Goal: Find specific page/section: Find specific page/section

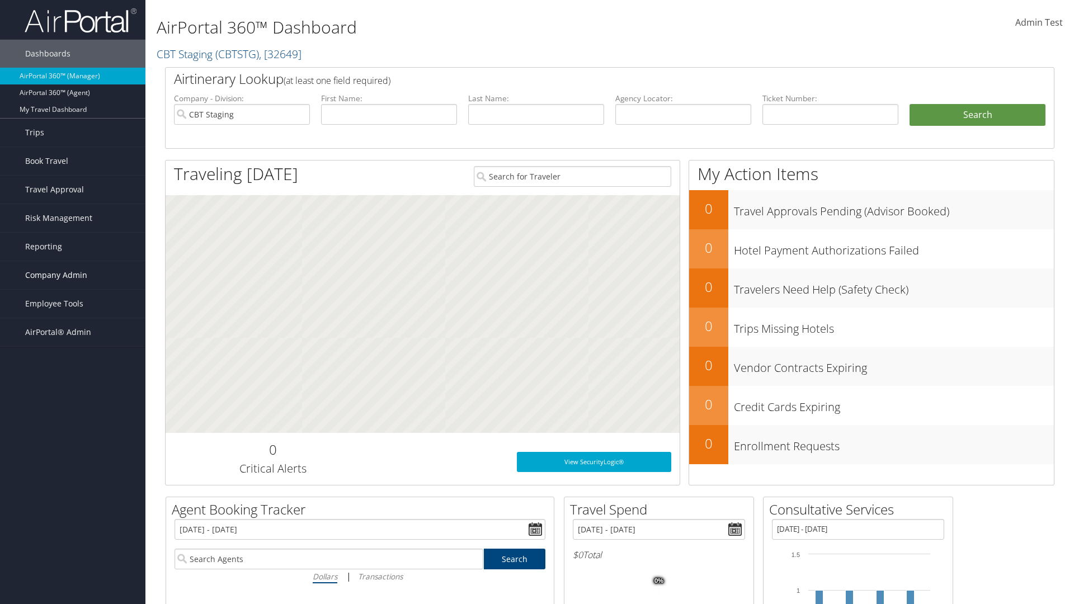
click at [73, 275] on span "Company Admin" at bounding box center [56, 275] width 62 height 28
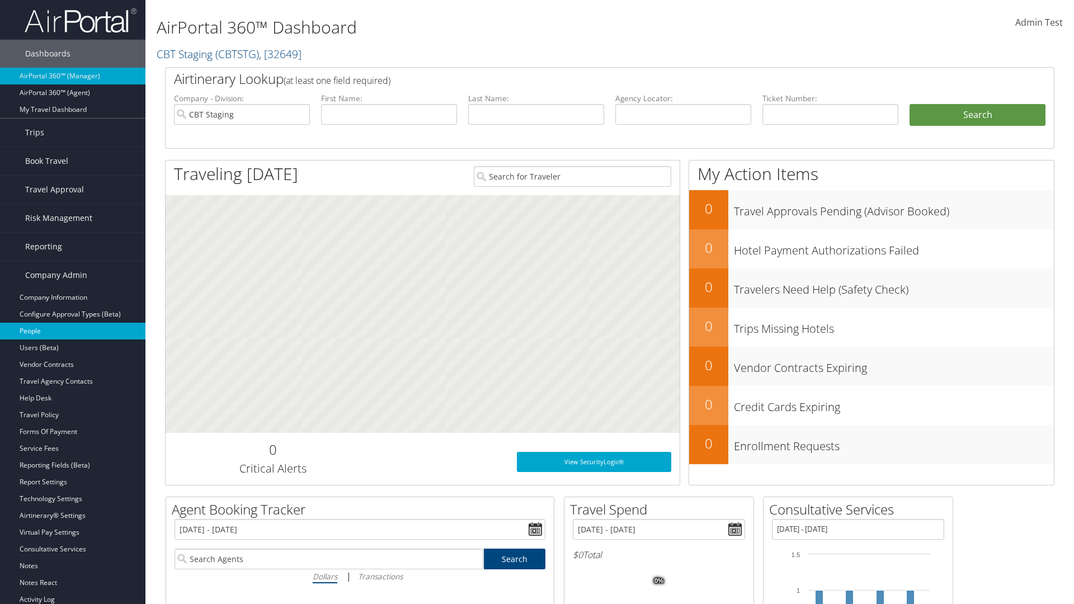
click at [73, 331] on link "People" at bounding box center [72, 331] width 145 height 17
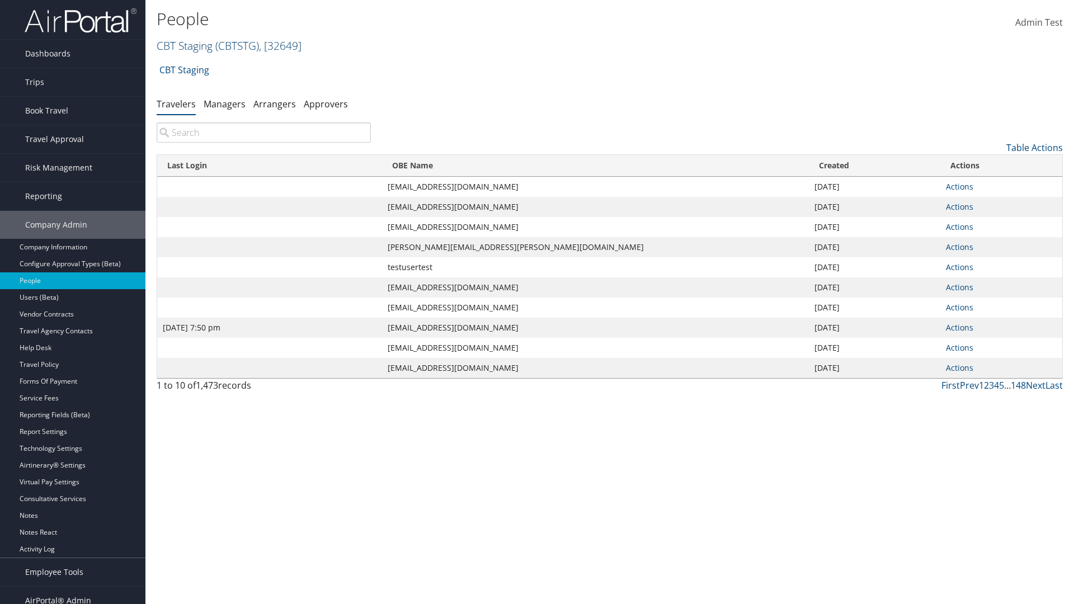
click at [185, 45] on link "CBT Staging ( CBTSTG ) , [ 32649 ]" at bounding box center [229, 45] width 145 height 15
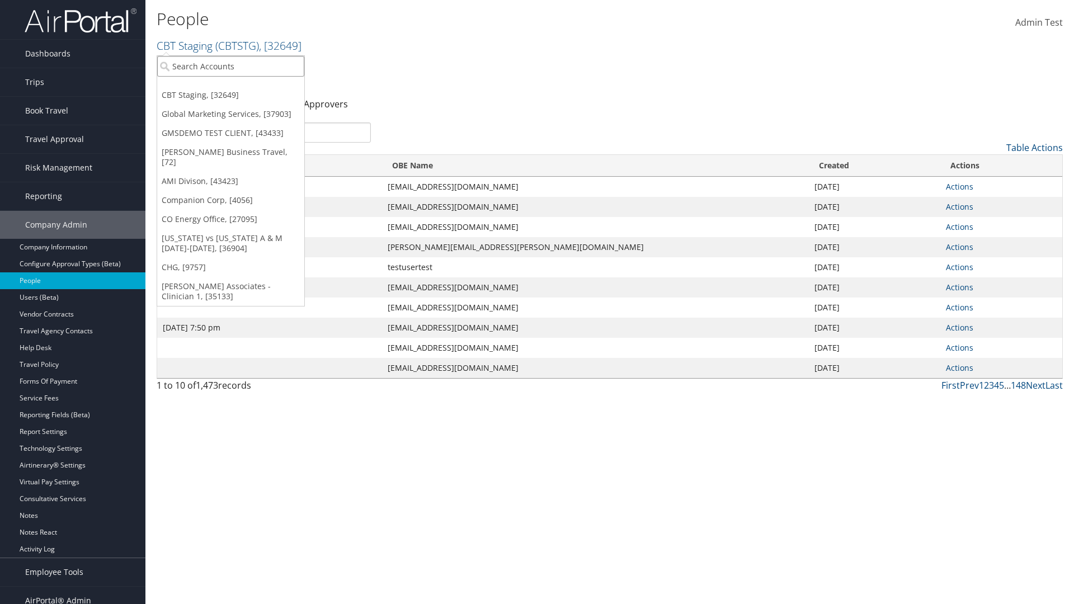
click at [230, 66] on input "search" at bounding box center [230, 66] width 147 height 21
type input "Global Marketing Services"
click at [241, 87] on div "Global Marketing Services (301946), [37903]" at bounding box center [241, 87] width 180 height 10
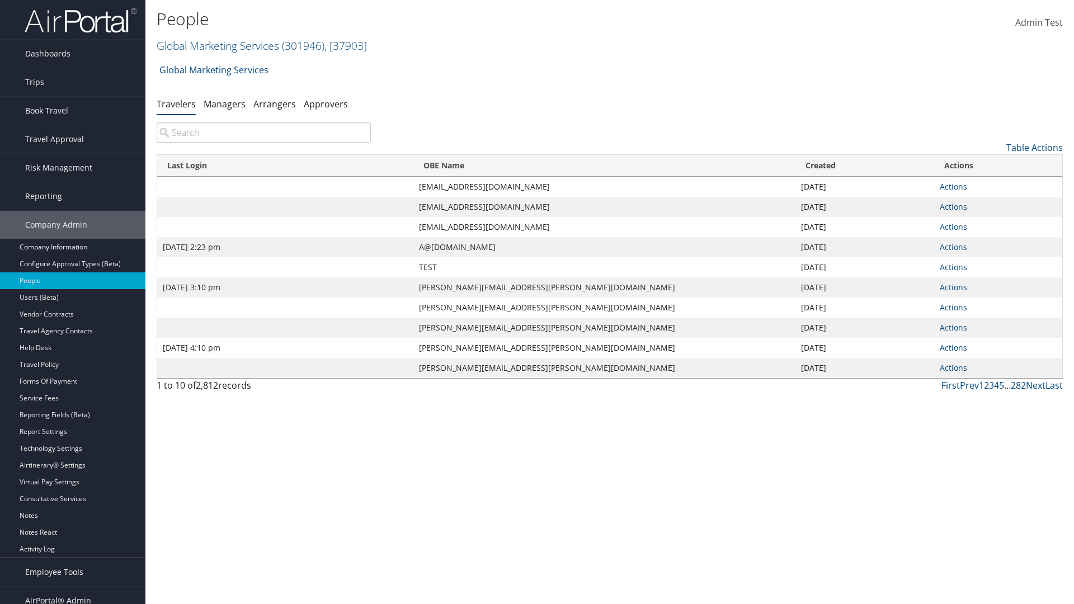
click at [263, 133] on input "search" at bounding box center [264, 132] width 214 height 20
type input "[DATE] 2:23 pm"
